Goal: Find specific page/section: Find specific page/section

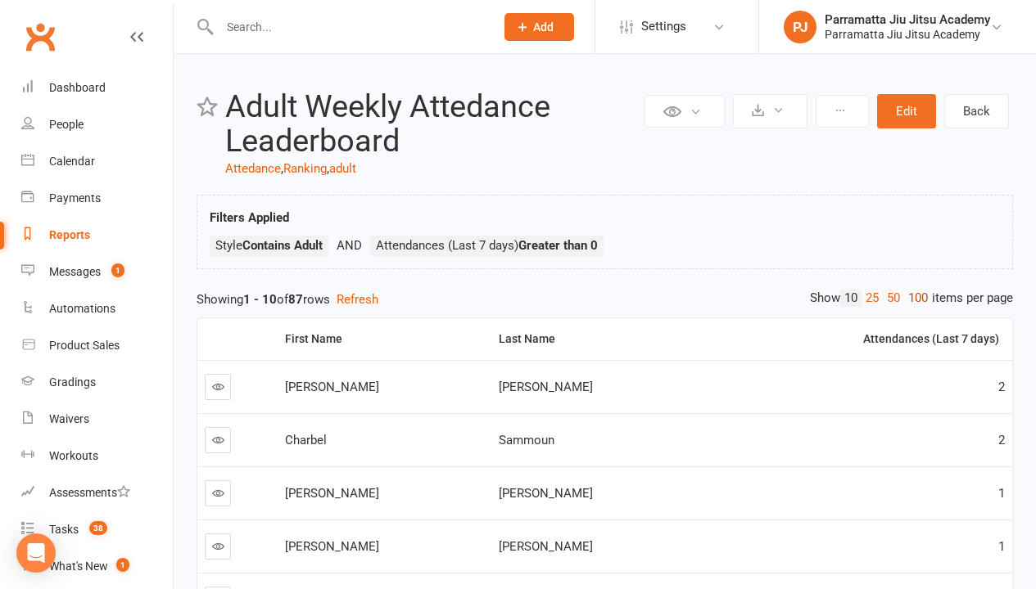
click at [914, 298] on link "100" at bounding box center [918, 298] width 28 height 17
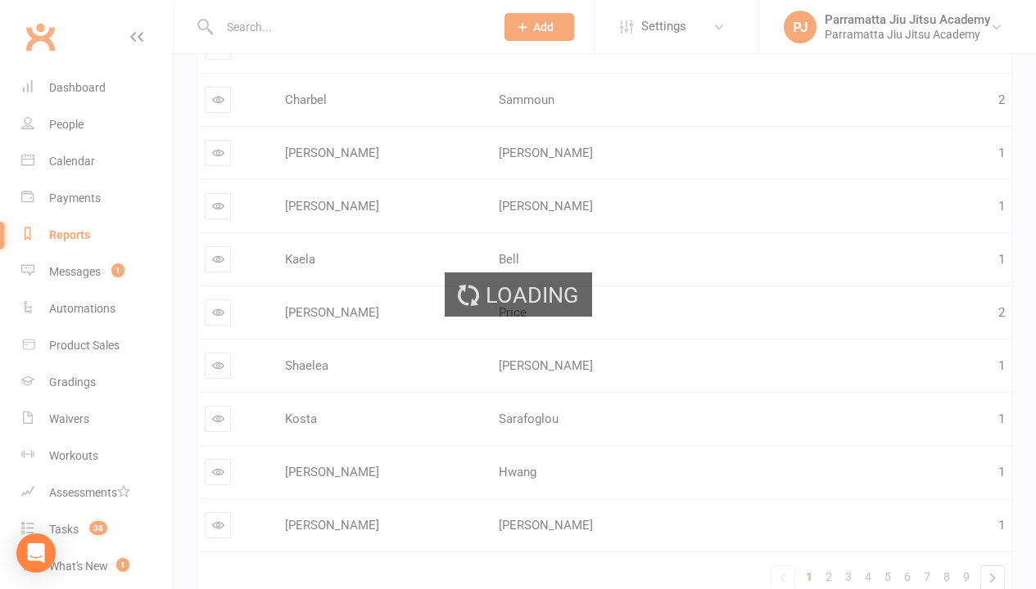
scroll to position [433, 0]
